Goal: Task Accomplishment & Management: Use online tool/utility

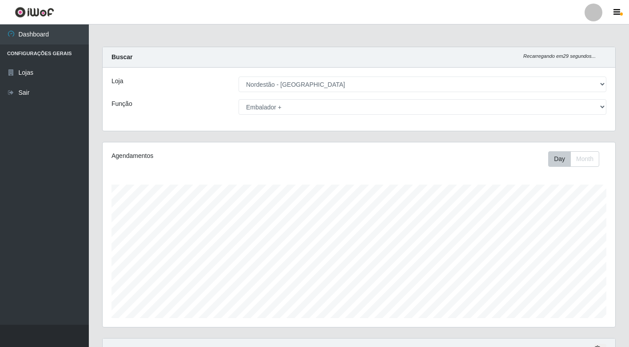
select select "454"
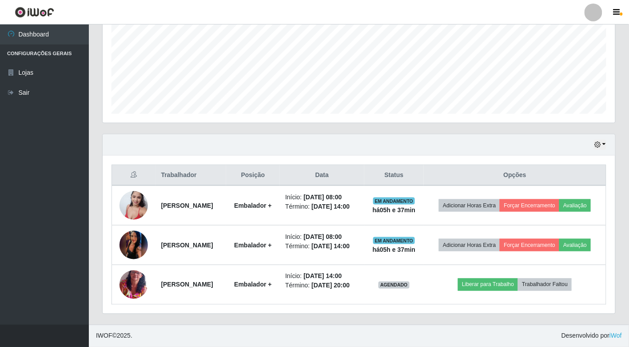
scroll to position [184, 513]
click at [602, 146] on button "button" at bounding box center [600, 145] width 12 height 10
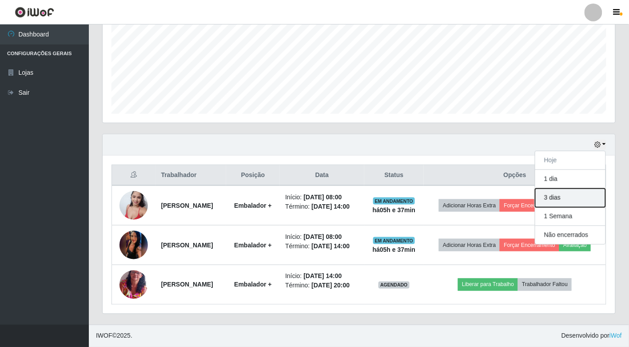
click at [576, 196] on button "3 dias" at bounding box center [571, 197] width 70 height 19
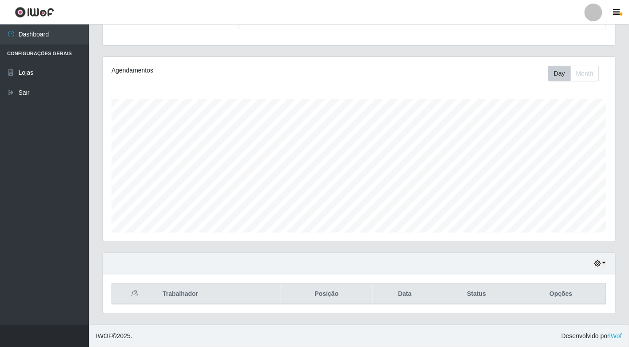
scroll to position [204, 0]
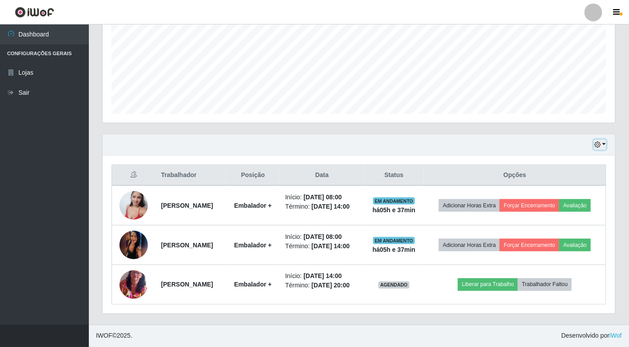
click at [602, 143] on button "button" at bounding box center [600, 145] width 12 height 10
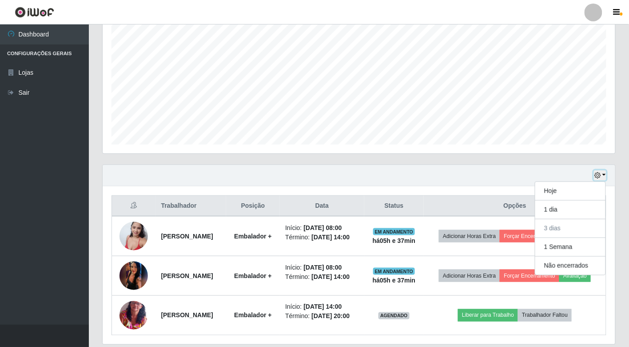
scroll to position [0, 0]
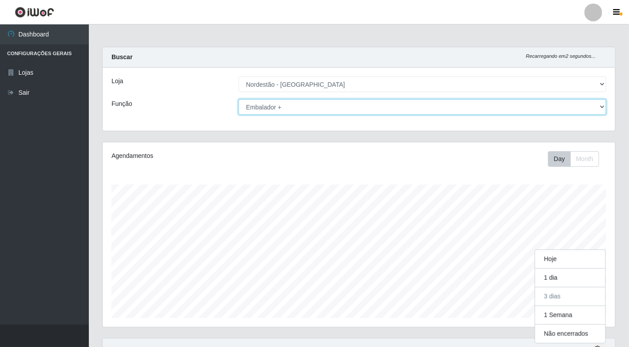
click at [381, 102] on select "[Selecione...] Balconista de Padaria Balconista de Padaria + Balconista de Pada…" at bounding box center [423, 107] width 368 height 16
click at [239, 99] on select "[Selecione...] Balconista de Padaria Balconista de Padaria + Balconista de Pada…" at bounding box center [423, 107] width 368 height 16
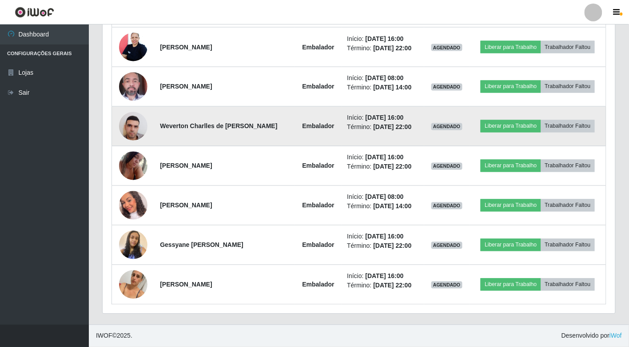
scroll to position [402, 0]
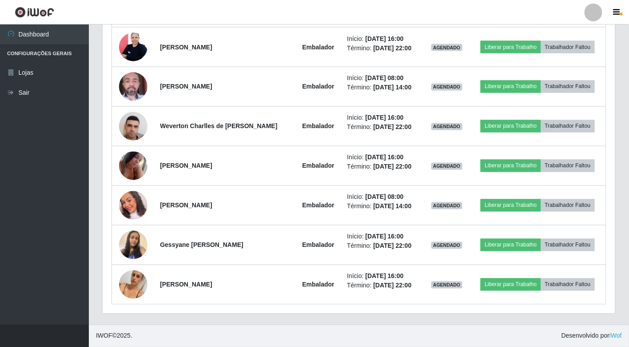
drag, startPoint x: 341, startPoint y: 324, endPoint x: 340, endPoint y: 318, distance: 6.2
click at [341, 324] on footer "IWOF © 2025 . Desenvolvido por iWof" at bounding box center [359, 335] width 540 height 22
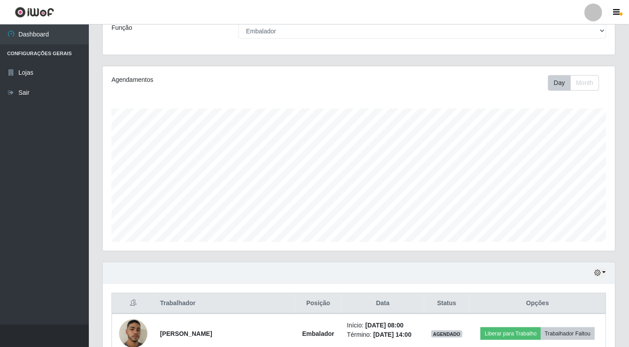
scroll to position [0, 0]
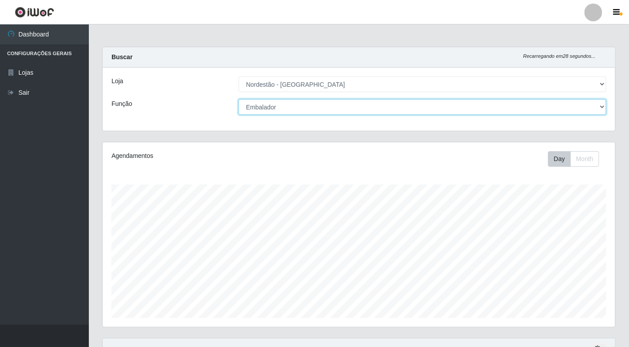
click at [315, 109] on select "[Selecione...] Balconista de Padaria Balconista de Padaria + Balconista de Pada…" at bounding box center [423, 107] width 368 height 16
select select "70"
click at [239, 99] on select "[Selecione...] Balconista de Padaria Balconista de Padaria + Balconista de Pada…" at bounding box center [423, 107] width 368 height 16
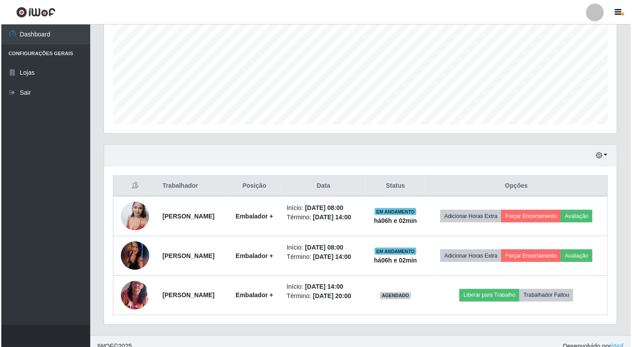
scroll to position [204, 0]
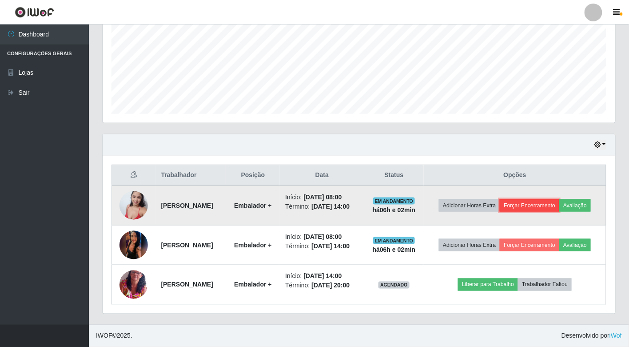
click at [532, 204] on button "Forçar Encerramento" at bounding box center [530, 205] width 60 height 12
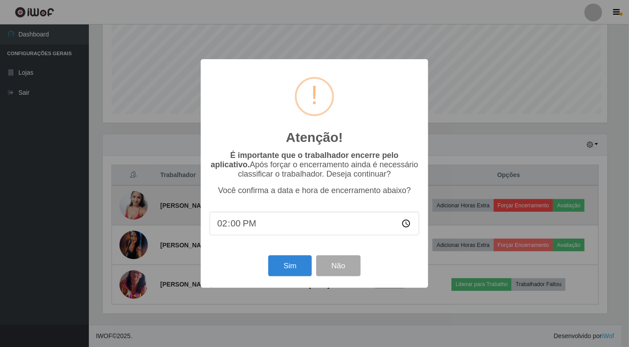
scroll to position [184, 508]
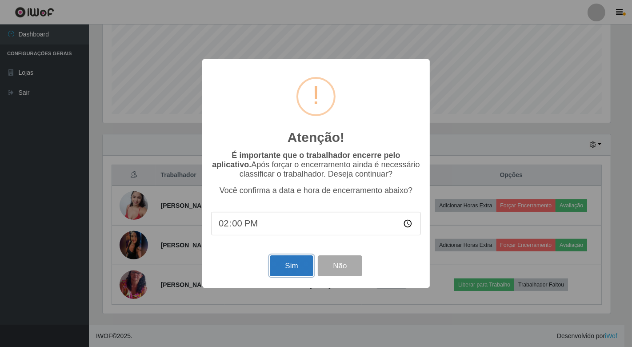
click at [304, 265] on button "Sim" at bounding box center [291, 265] width 43 height 21
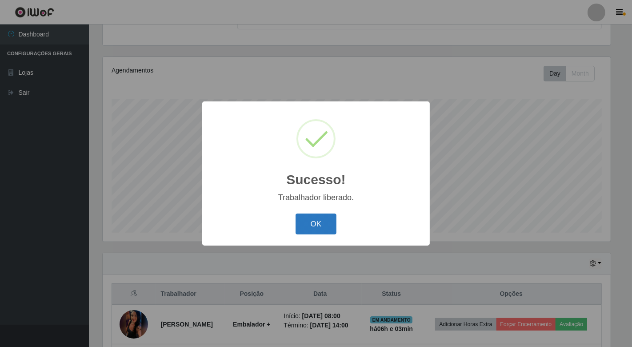
click at [325, 222] on button "OK" at bounding box center [316, 223] width 41 height 21
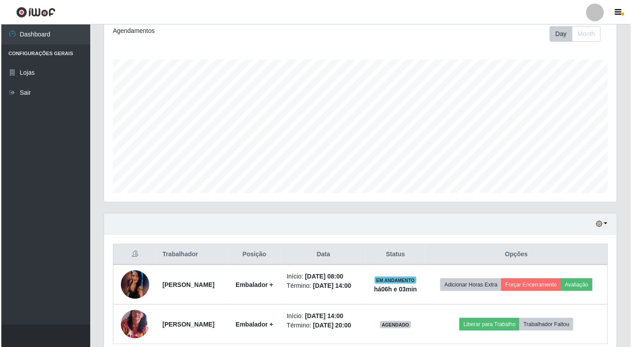
scroll to position [165, 0]
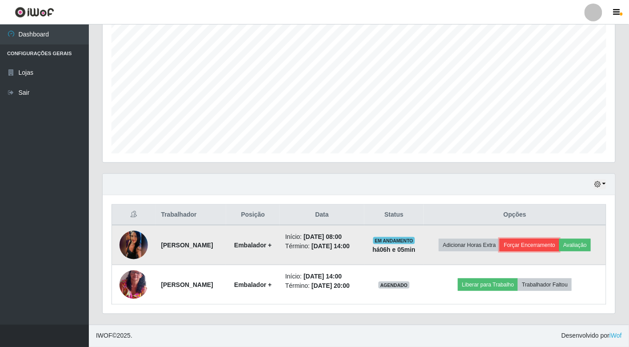
click at [528, 241] on button "Forçar Encerramento" at bounding box center [530, 245] width 60 height 12
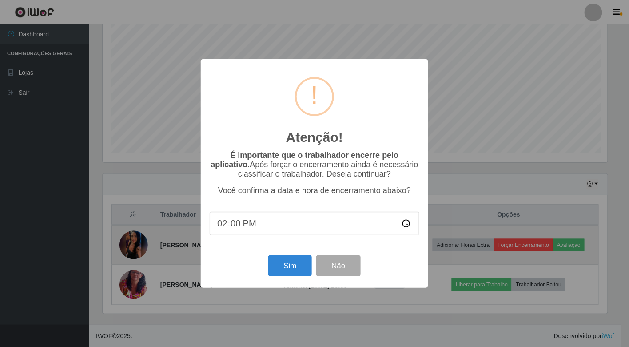
scroll to position [184, 508]
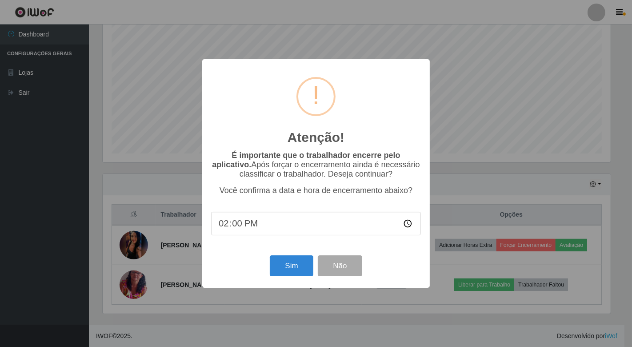
click at [249, 225] on input "14:00" at bounding box center [316, 224] width 210 height 24
click at [408, 224] on input "14:00" at bounding box center [316, 224] width 210 height 24
type input "14:02"
click at [294, 267] on button "Sim" at bounding box center [291, 265] width 43 height 21
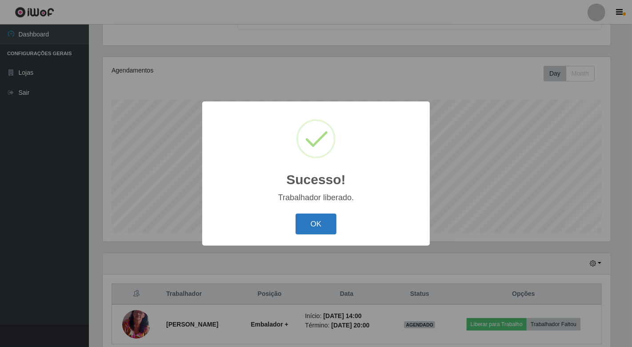
click at [334, 227] on button "OK" at bounding box center [316, 223] width 41 height 21
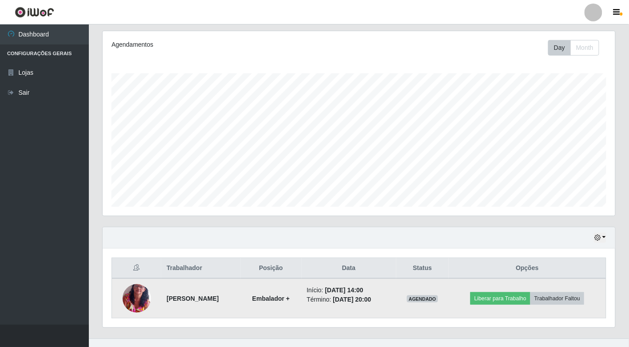
scroll to position [125, 0]
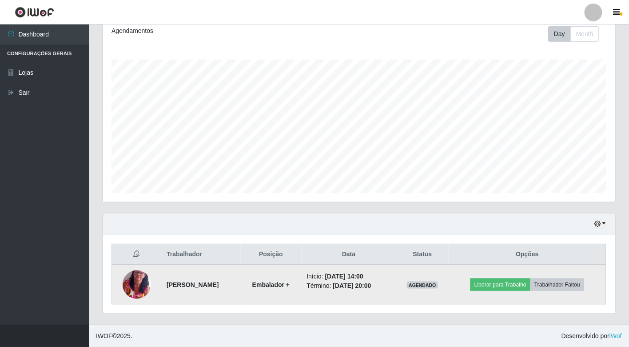
click at [140, 284] on img at bounding box center [137, 284] width 28 height 39
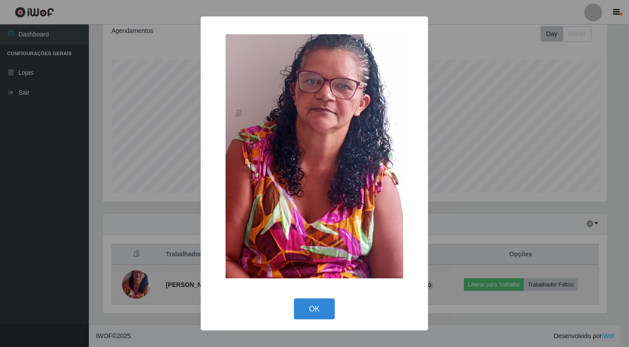
scroll to position [184, 508]
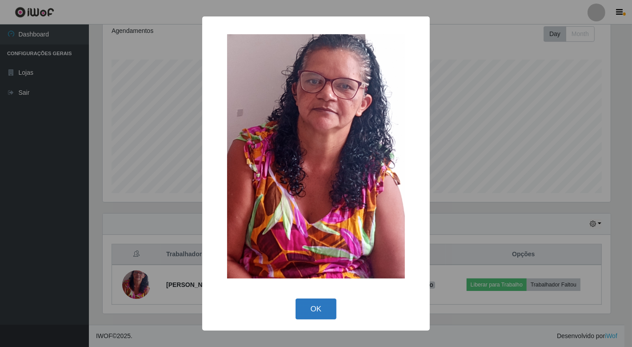
click at [317, 305] on button "OK" at bounding box center [316, 308] width 41 height 21
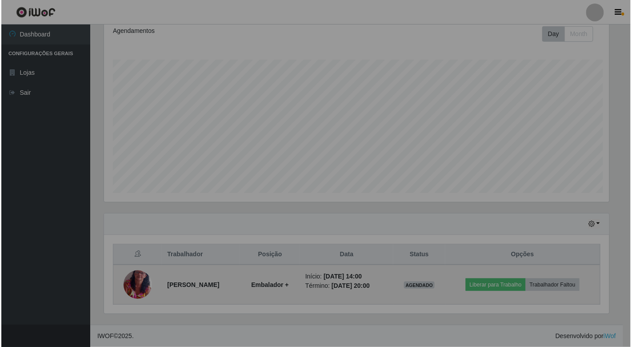
scroll to position [184, 513]
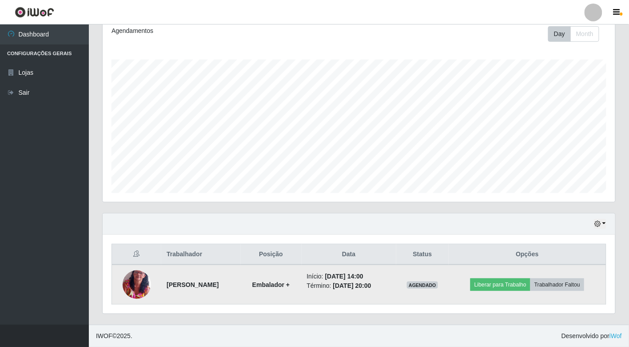
click at [129, 282] on img at bounding box center [137, 284] width 28 height 39
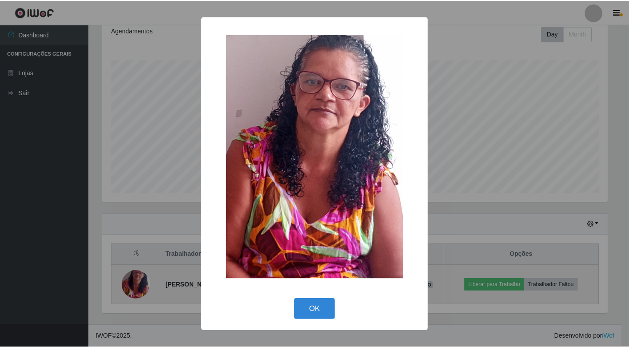
scroll to position [184, 508]
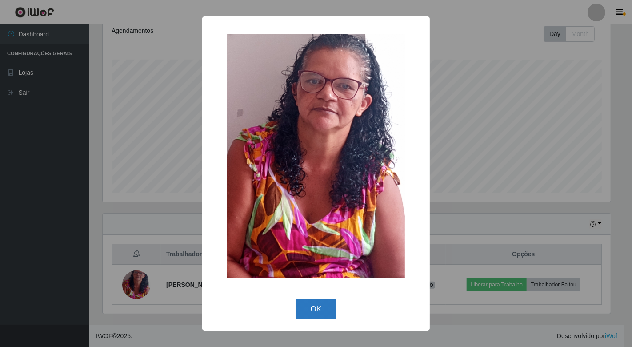
click at [318, 304] on button "OK" at bounding box center [316, 308] width 41 height 21
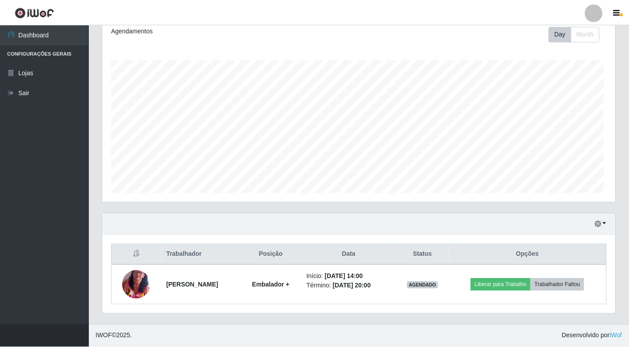
scroll to position [184, 513]
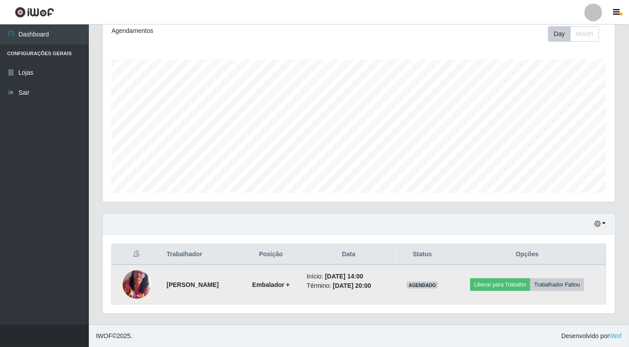
click at [135, 286] on img at bounding box center [137, 284] width 28 height 39
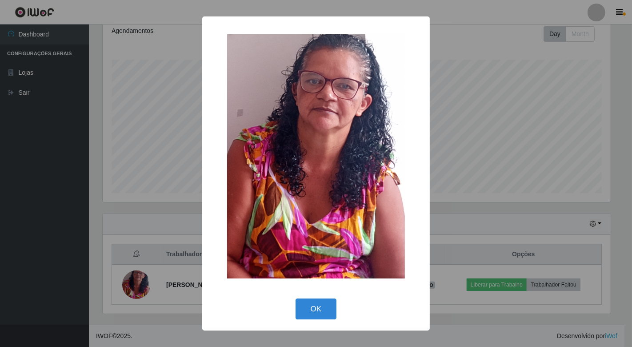
drag, startPoint x: 326, startPoint y: 308, endPoint x: 342, endPoint y: 308, distance: 16.4
click at [325, 308] on button "OK" at bounding box center [316, 308] width 41 height 21
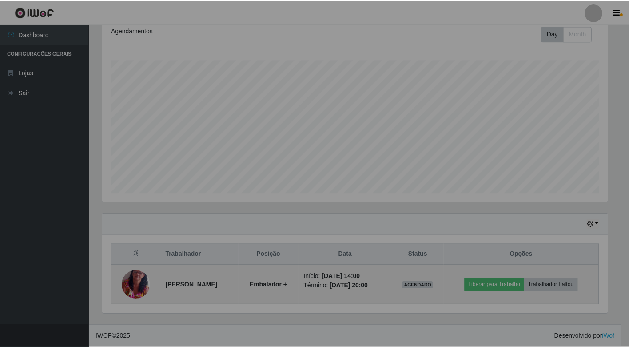
scroll to position [184, 513]
